Goal: Task Accomplishment & Management: Use online tool/utility

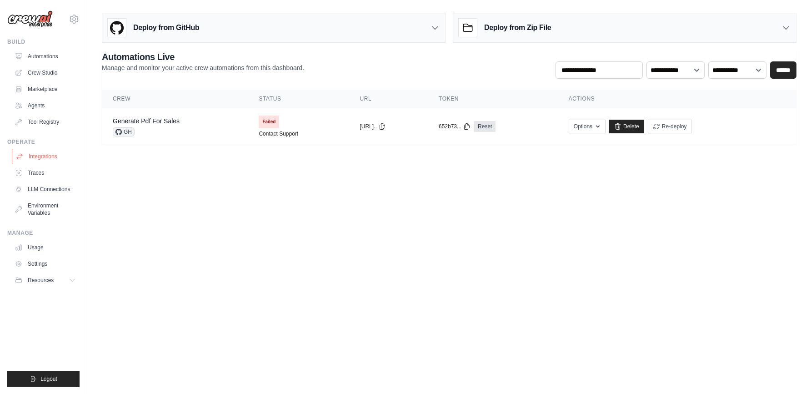
click at [55, 163] on link "Integrations" at bounding box center [46, 156] width 69 height 15
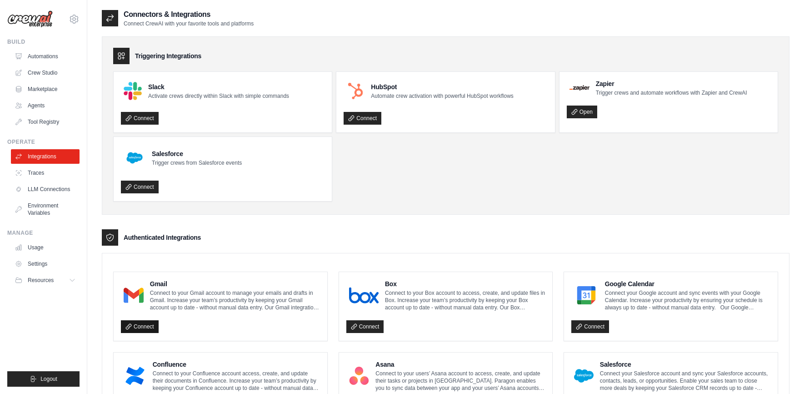
click at [149, 323] on link "Connect" at bounding box center [140, 326] width 38 height 13
click at [583, 114] on link "Open" at bounding box center [582, 111] width 30 height 13
click at [32, 176] on link "Traces" at bounding box center [46, 172] width 69 height 15
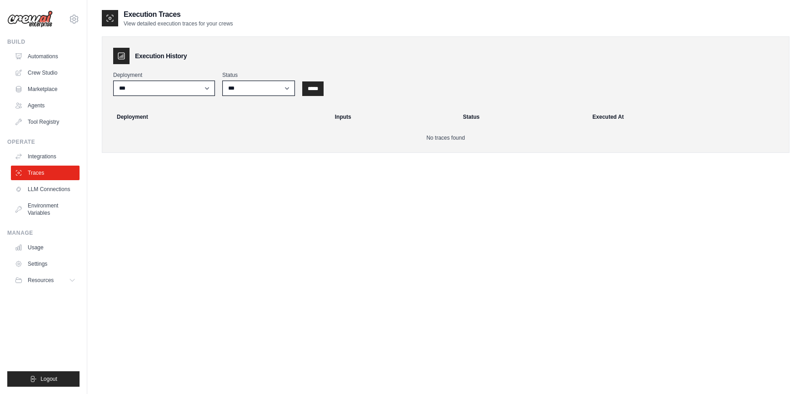
click at [170, 80] on div "**********" at bounding box center [164, 83] width 102 height 25
click at [170, 88] on select "**********" at bounding box center [164, 87] width 102 height 15
select select "****"
click at [113, 80] on select "**********" at bounding box center [164, 87] width 102 height 15
click at [310, 90] on input "*****" at bounding box center [312, 88] width 21 height 15
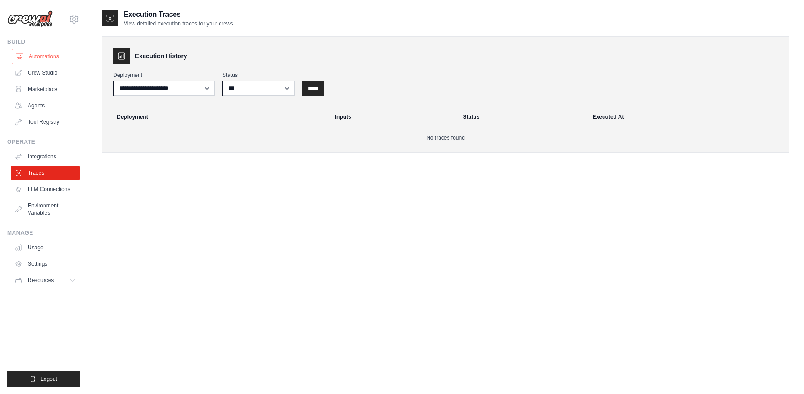
click at [50, 55] on link "Automations" at bounding box center [46, 56] width 69 height 15
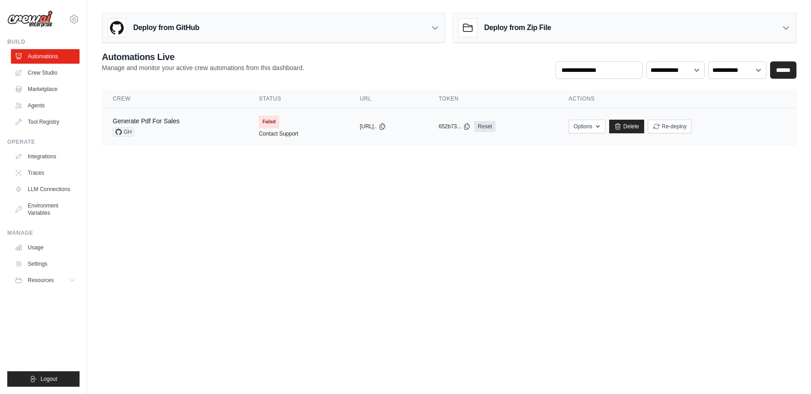
click at [268, 125] on span "Failed" at bounding box center [269, 121] width 20 height 13
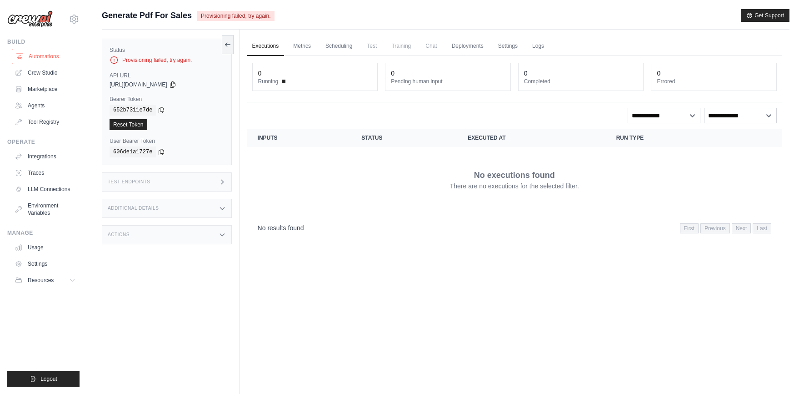
click at [51, 51] on link "Automations" at bounding box center [46, 56] width 69 height 15
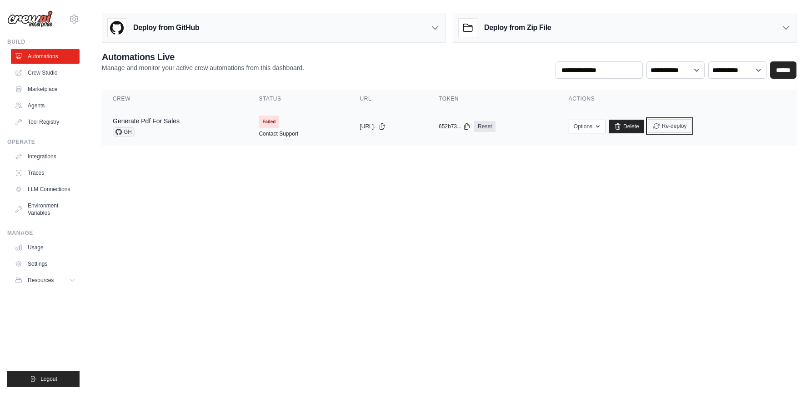
click at [679, 128] on button "Re-deploy" at bounding box center [670, 126] width 44 height 14
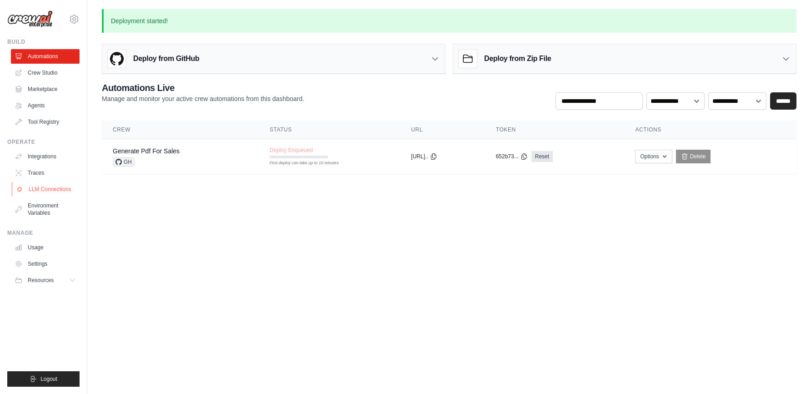
click at [56, 187] on link "LLM Connections" at bounding box center [46, 189] width 69 height 15
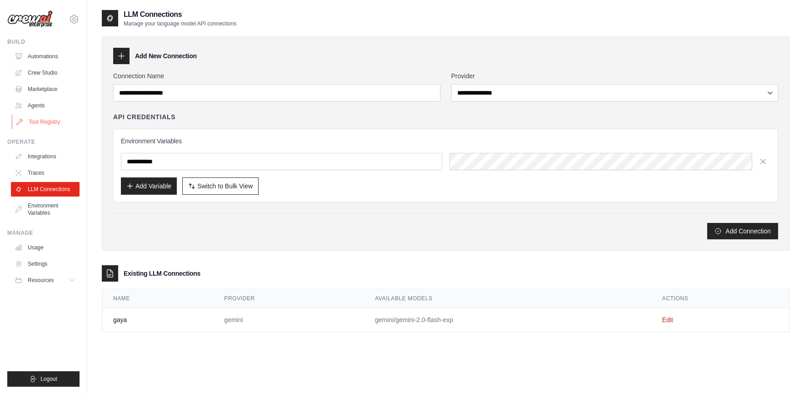
click at [61, 121] on link "Tool Registry" at bounding box center [46, 122] width 69 height 15
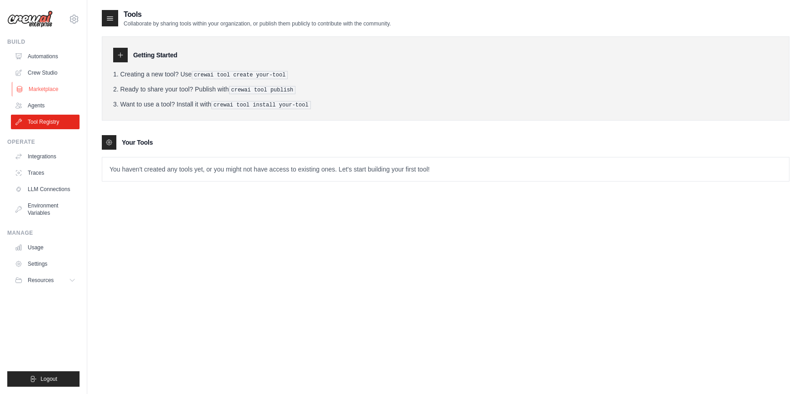
click at [64, 93] on link "Marketplace" at bounding box center [46, 89] width 69 height 15
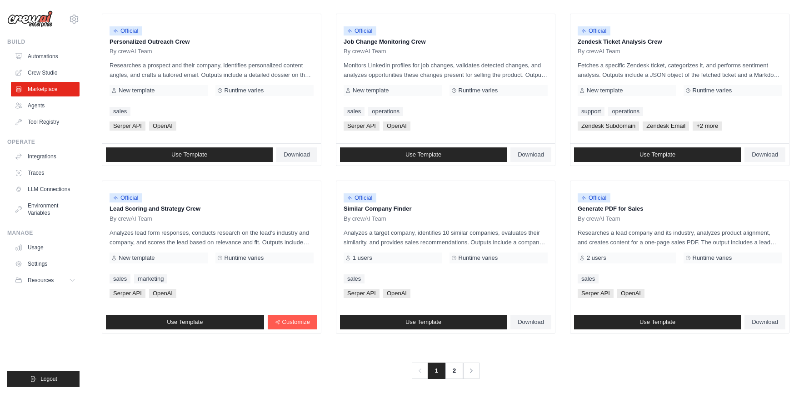
scroll to position [449, 0]
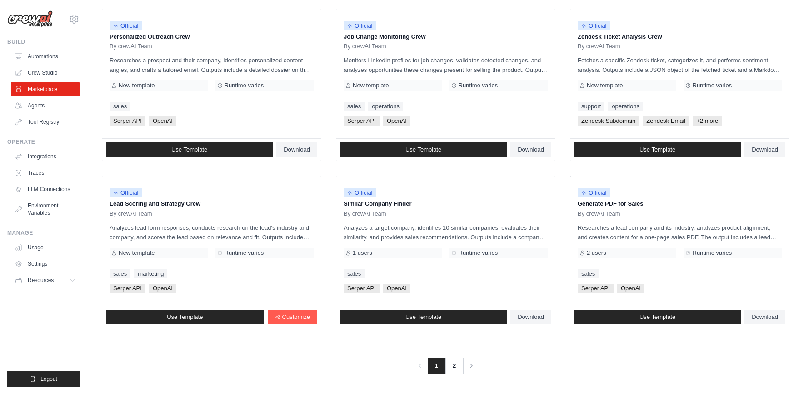
click at [627, 204] on p "Generate PDF for Sales" at bounding box center [680, 203] width 204 height 9
click at [682, 319] on link "Use Template" at bounding box center [657, 317] width 167 height 15
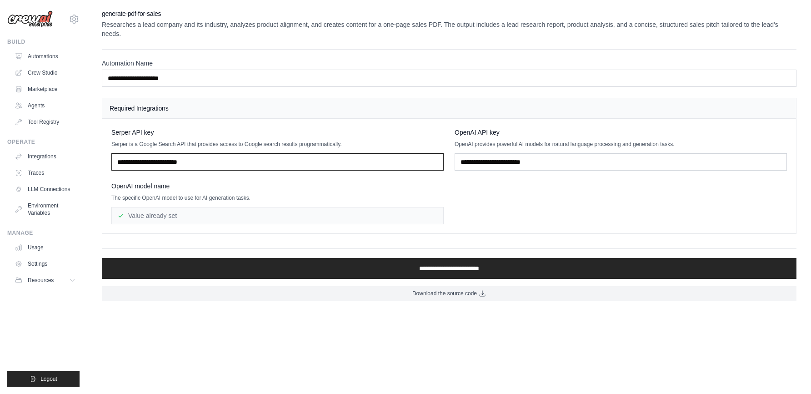
click at [264, 159] on input "text" at bounding box center [277, 161] width 332 height 17
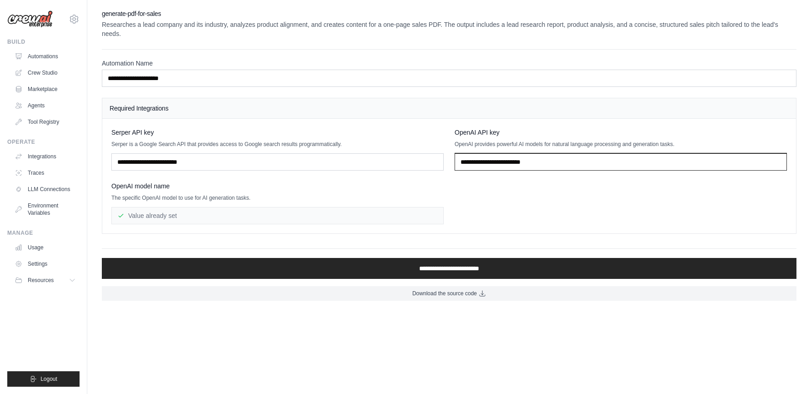
click at [601, 165] on input "text" at bounding box center [621, 161] width 332 height 17
click at [23, 56] on link "Automations" at bounding box center [46, 56] width 69 height 15
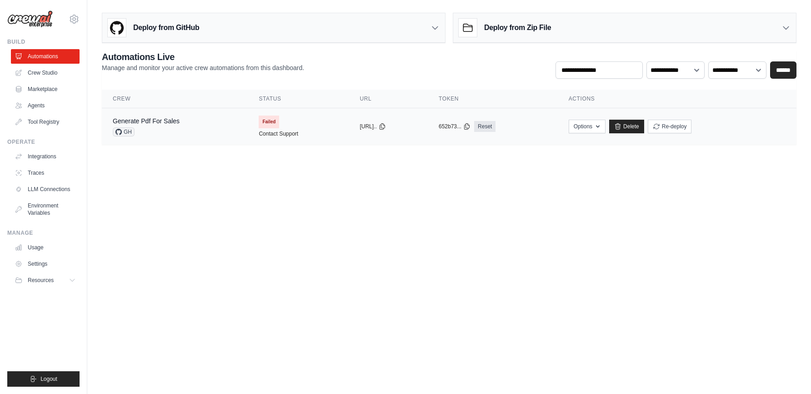
click at [259, 124] on span "Failed" at bounding box center [269, 121] width 20 height 13
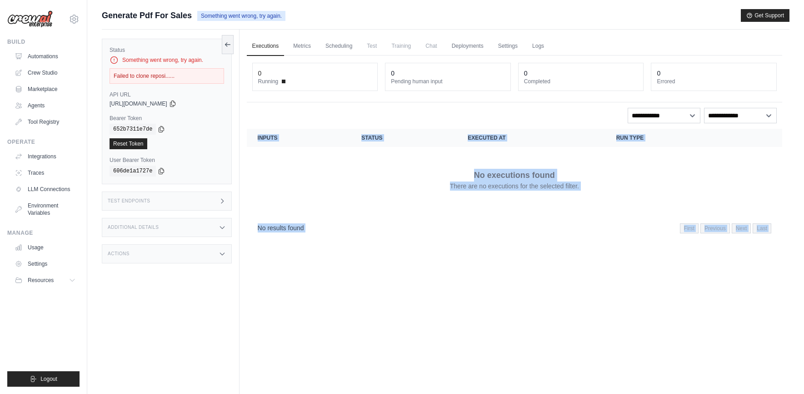
click at [413, 174] on div "No executions found There are no executions for the selected filter." at bounding box center [515, 179] width 514 height 51
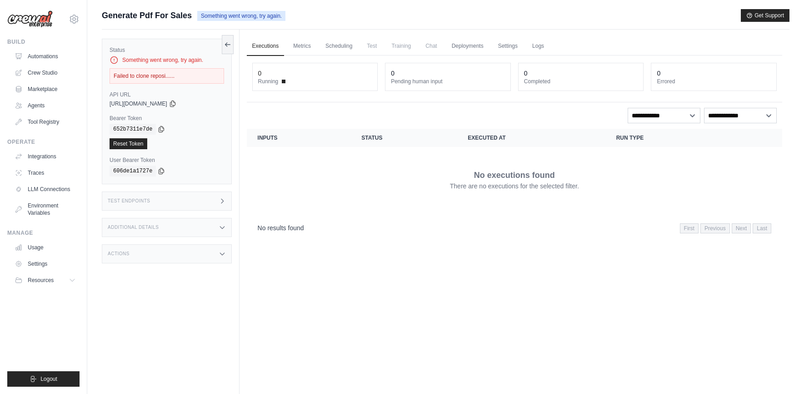
click at [372, 46] on span "Test" at bounding box center [371, 46] width 21 height 18
click at [45, 24] on img at bounding box center [29, 18] width 45 height 17
